Goal: Transaction & Acquisition: Purchase product/service

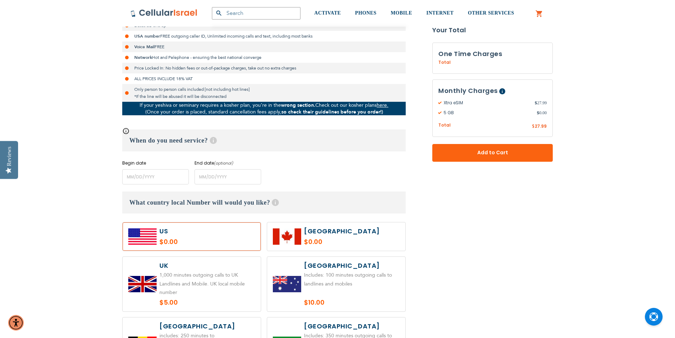
scroll to position [213, 0]
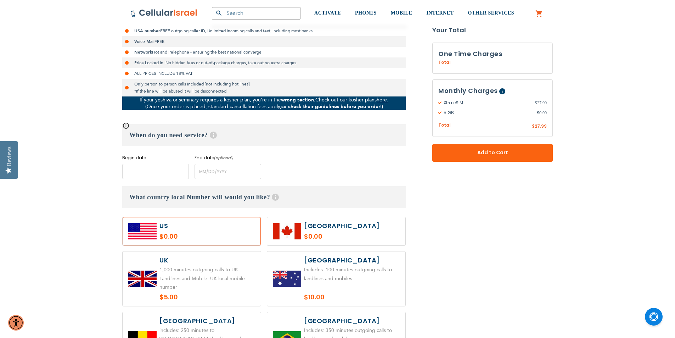
click at [166, 175] on input "name" at bounding box center [155, 171] width 67 height 15
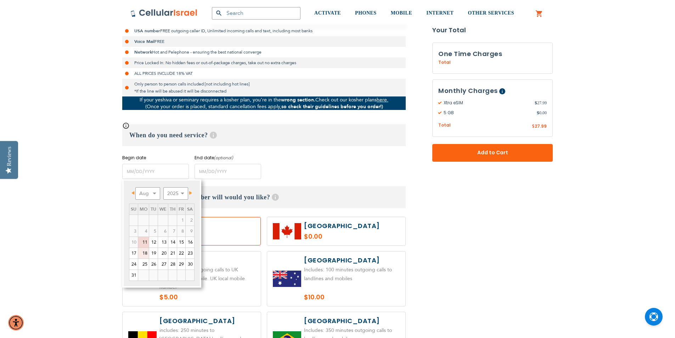
click at [142, 255] on link "18" at bounding box center [143, 253] width 11 height 11
type input "[DATE]"
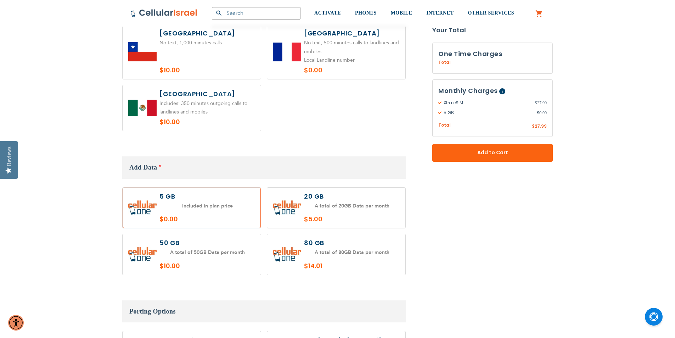
scroll to position [602, 0]
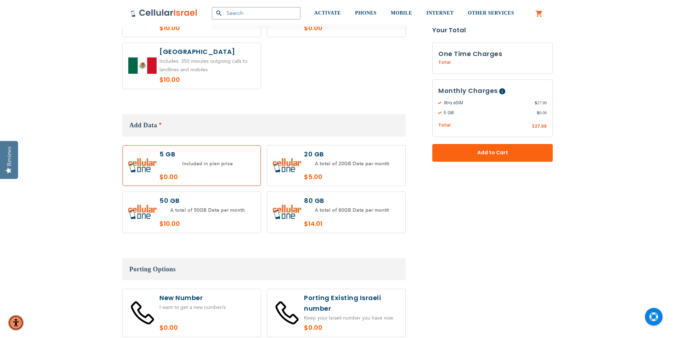
click at [367, 205] on label at bounding box center [336, 212] width 138 height 41
radio input "true"
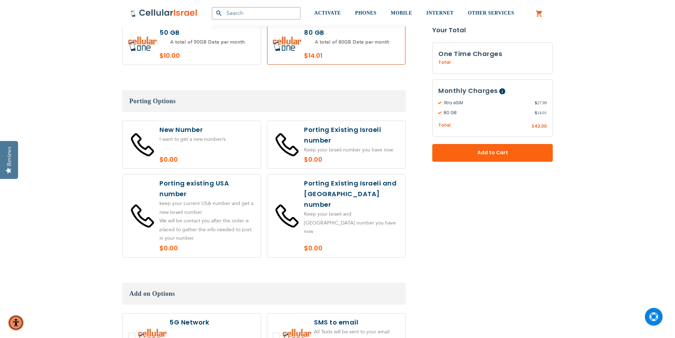
scroll to position [779, 0]
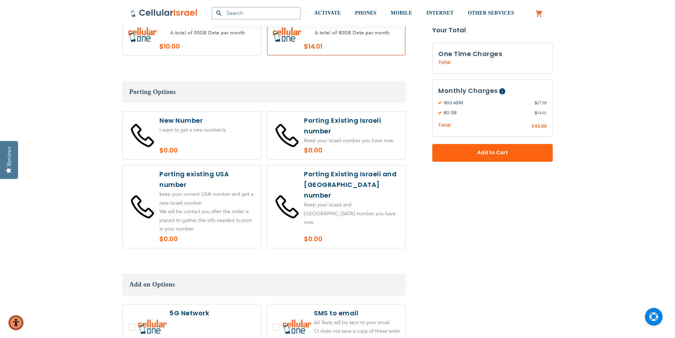
click at [355, 204] on label at bounding box center [336, 206] width 138 height 83
radio input "true"
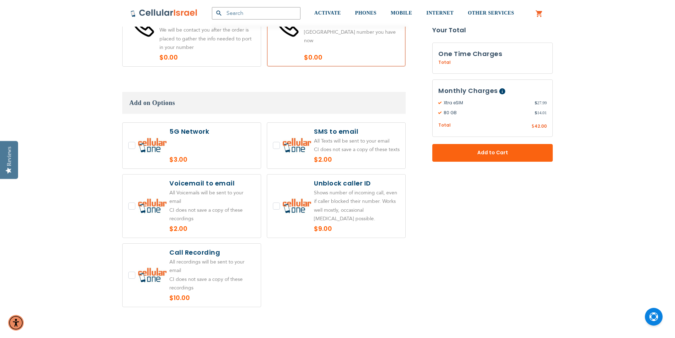
scroll to position [992, 0]
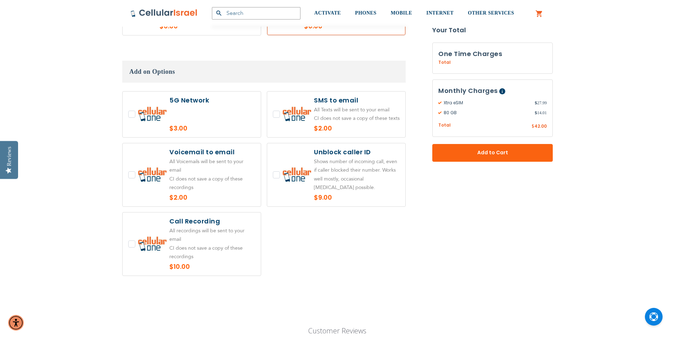
click at [231, 108] on label at bounding box center [192, 114] width 138 height 46
checkbox input "true"
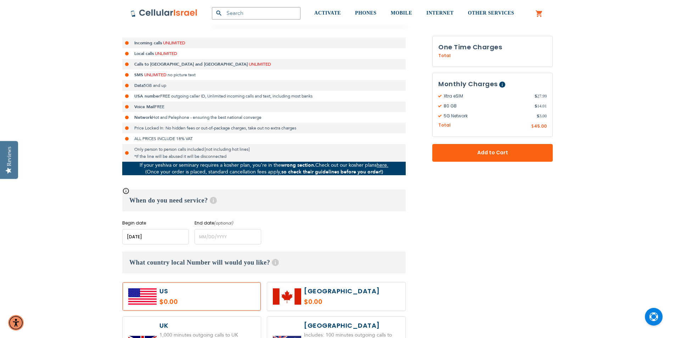
scroll to position [106, 0]
